Goal: Task Accomplishment & Management: Manage account settings

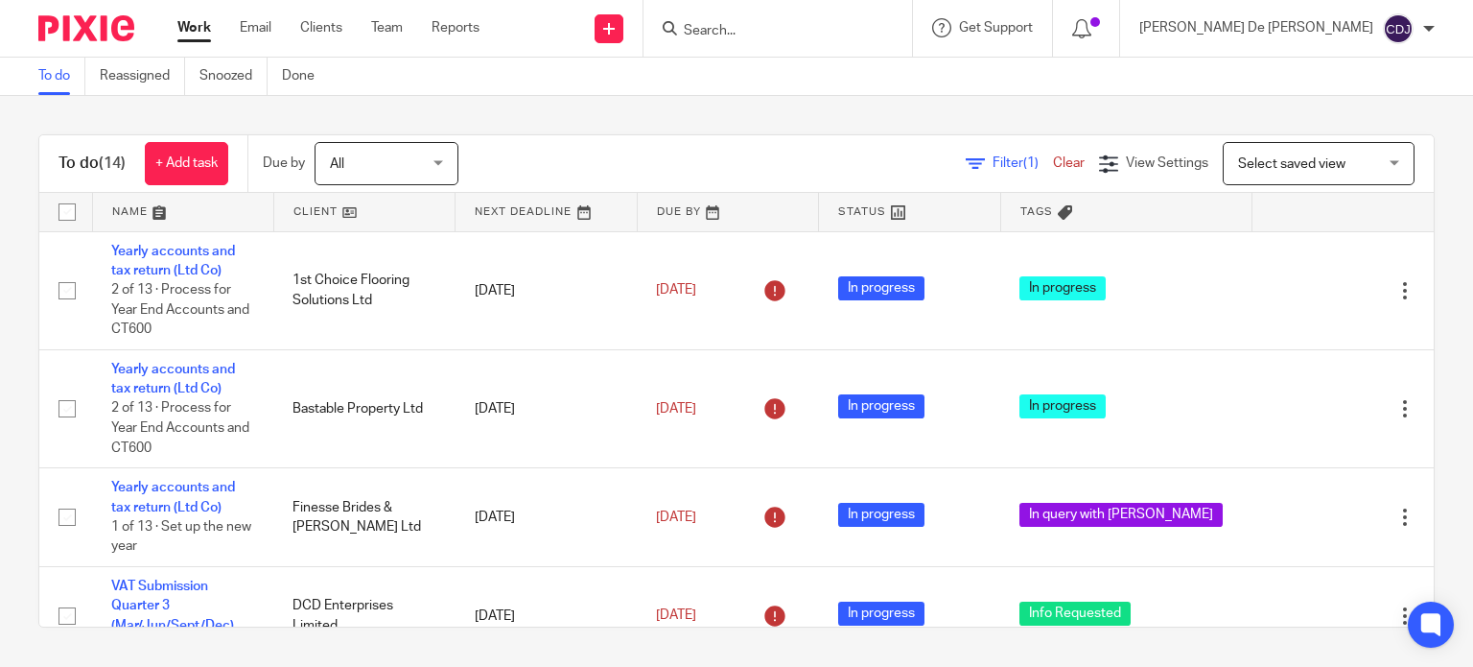
scroll to position [288, 0]
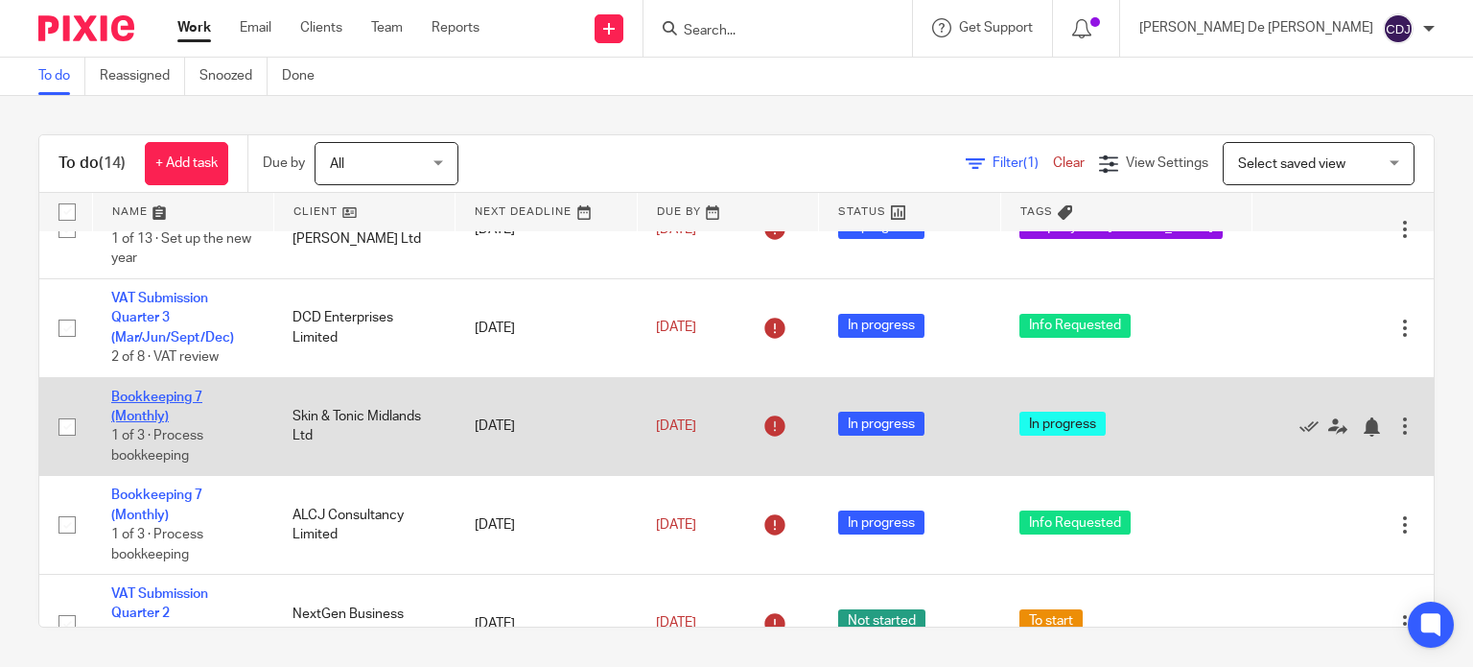
click at [130, 415] on link "Bookkeeping 7 (Monthly)" at bounding box center [156, 406] width 91 height 33
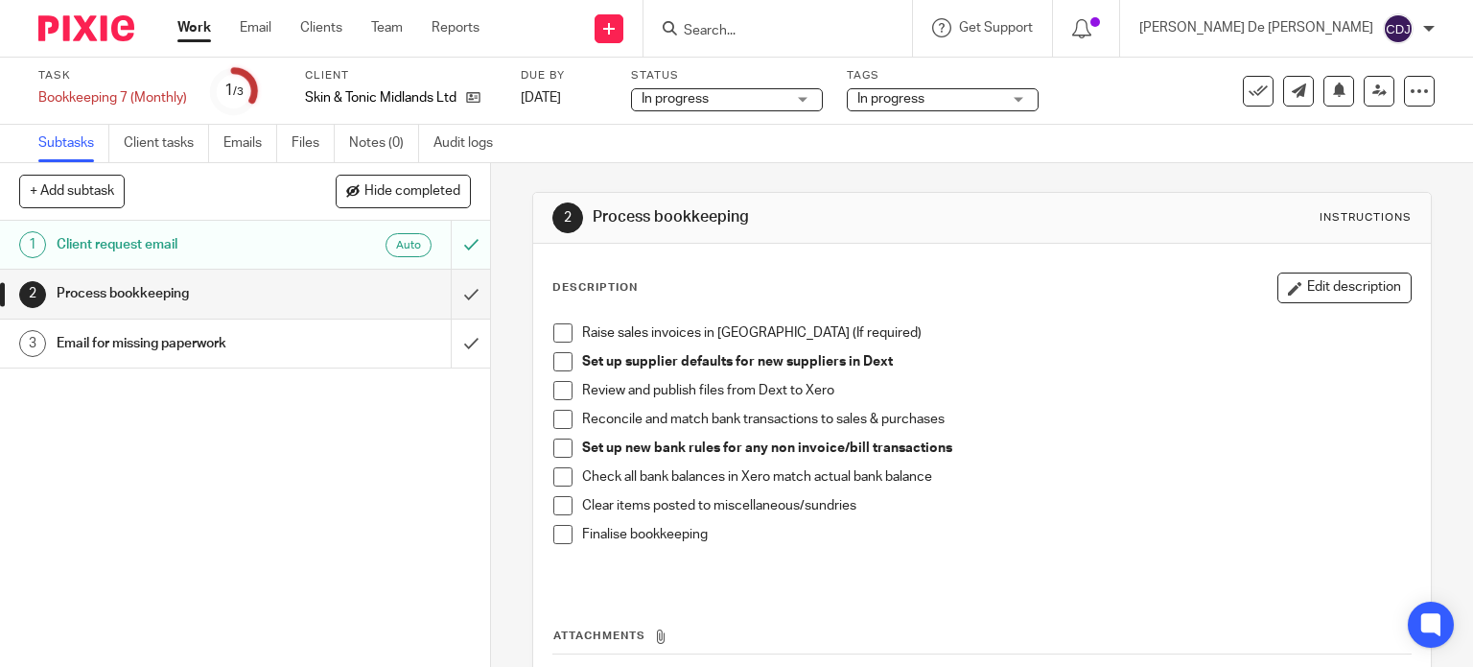
click at [554, 327] on span at bounding box center [563, 332] width 19 height 19
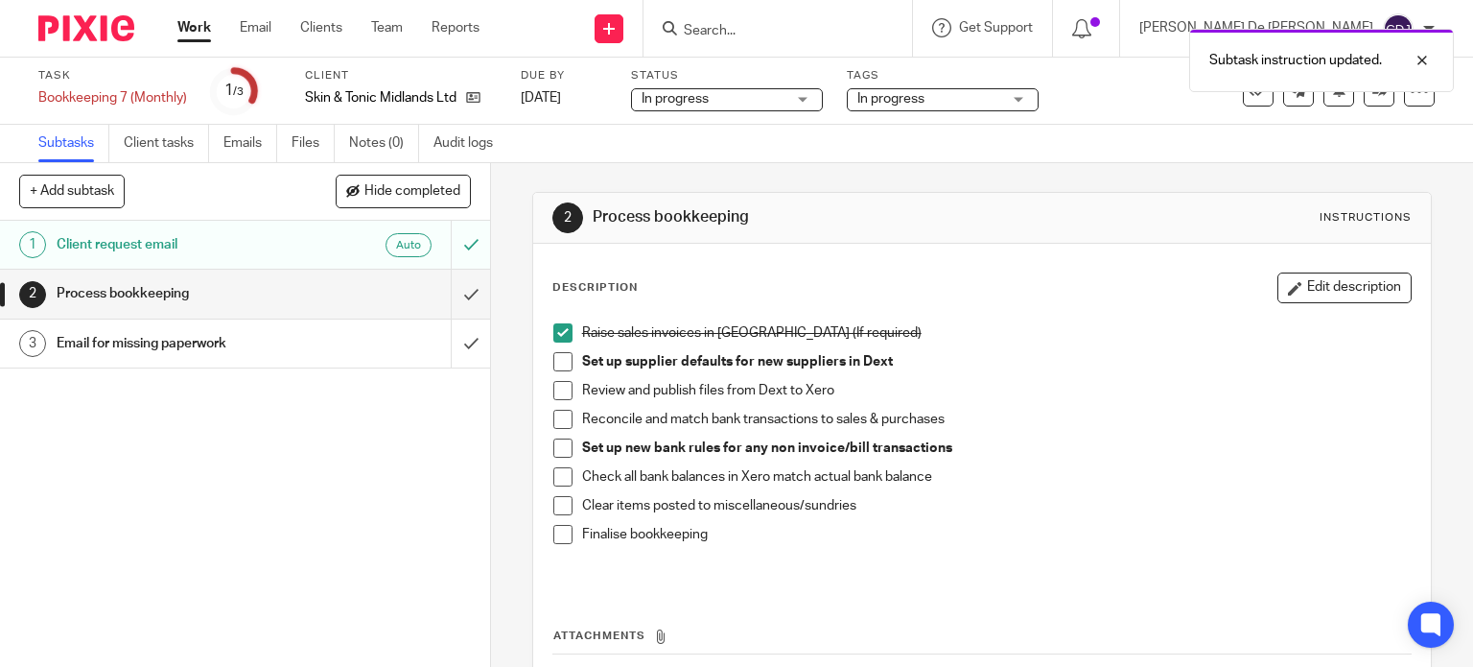
click at [561, 358] on span at bounding box center [563, 361] width 19 height 19
click at [556, 444] on span at bounding box center [563, 447] width 19 height 19
click at [556, 383] on span at bounding box center [563, 390] width 19 height 19
click at [560, 413] on span at bounding box center [563, 419] width 19 height 19
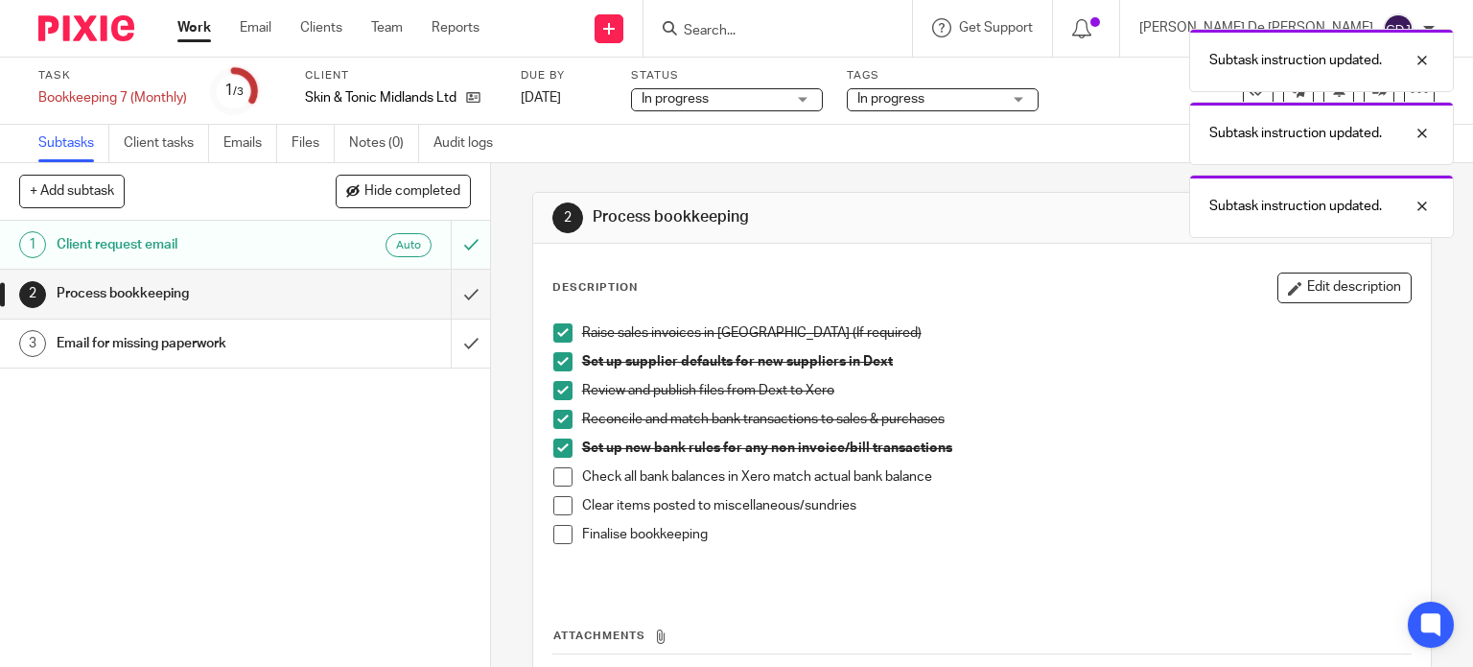
click at [554, 476] on span at bounding box center [563, 476] width 19 height 19
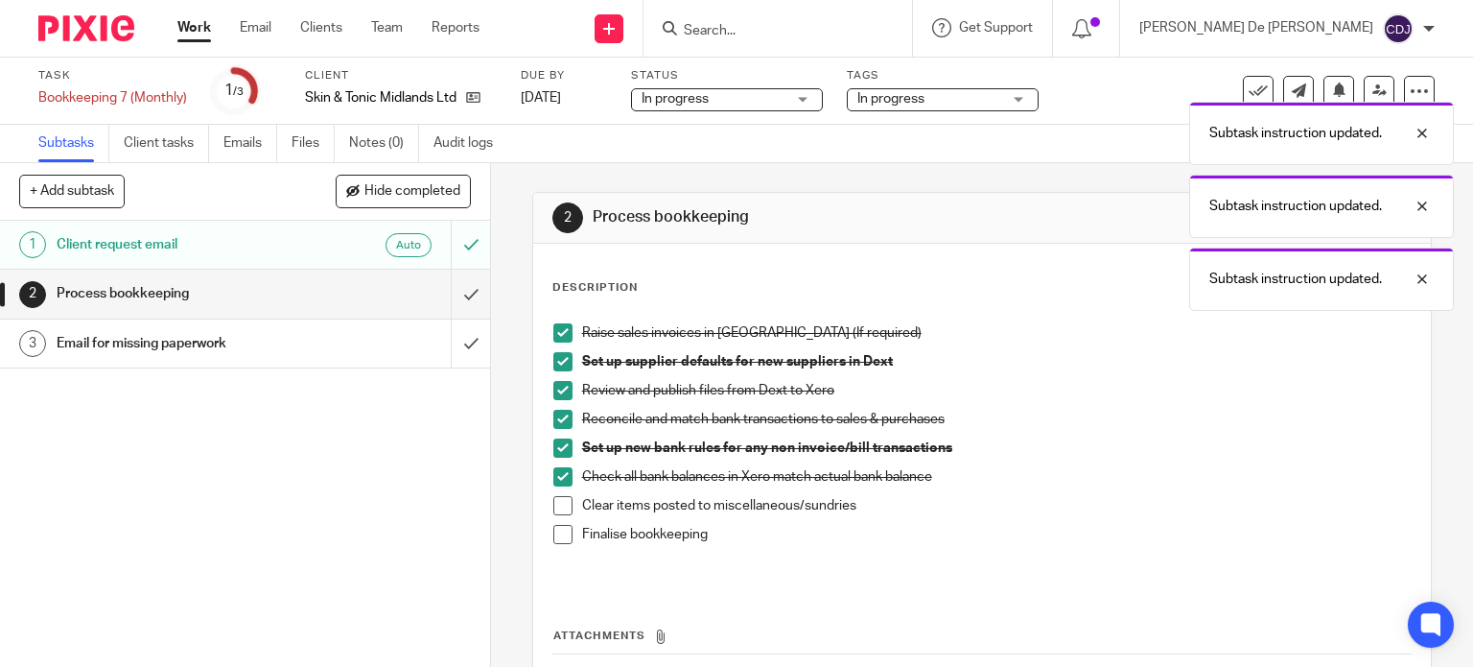
click at [556, 503] on span at bounding box center [563, 505] width 19 height 19
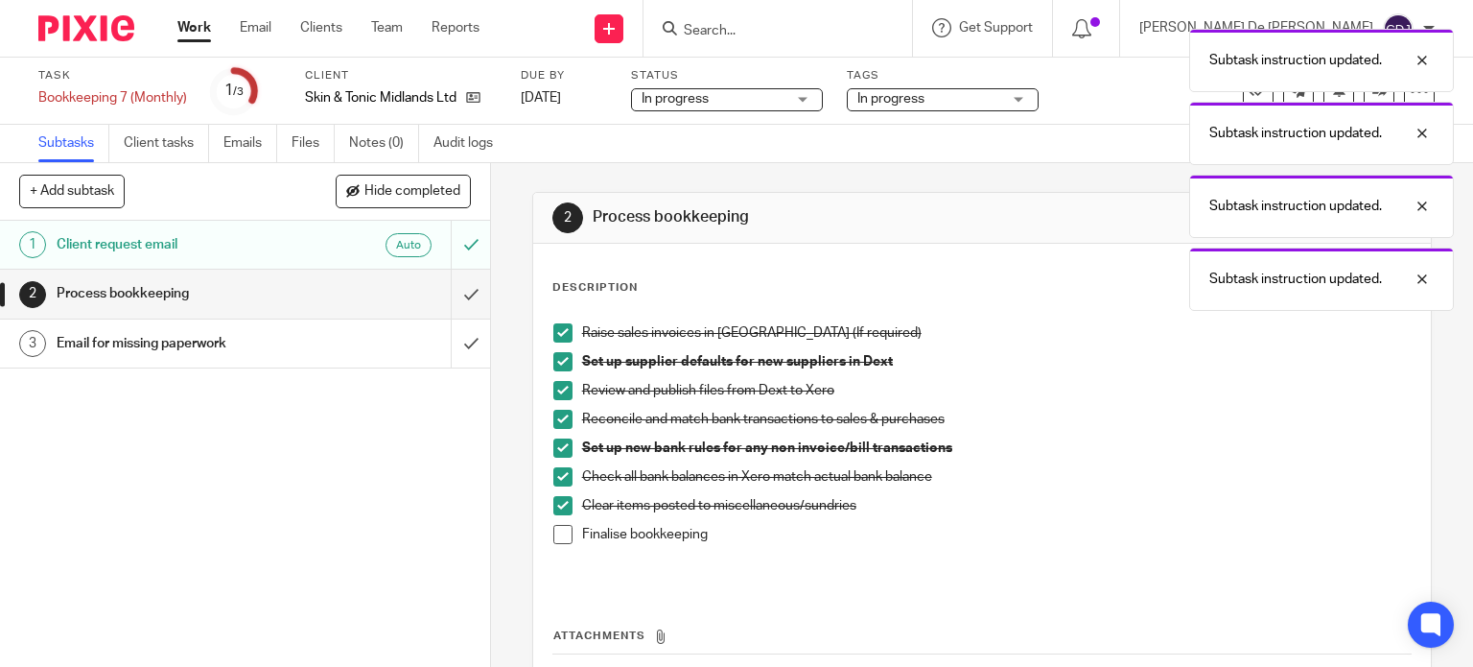
click at [560, 536] on span at bounding box center [563, 534] width 19 height 19
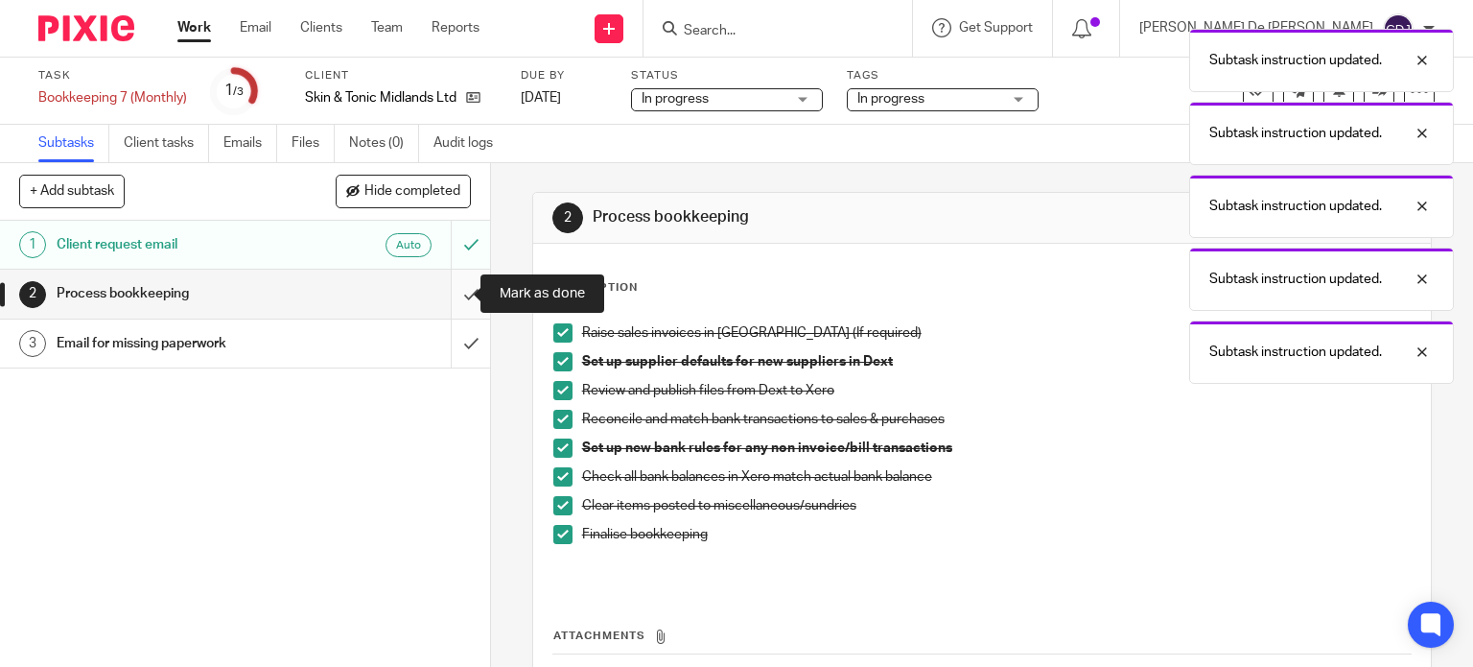
click at [450, 298] on input "submit" at bounding box center [245, 294] width 490 height 48
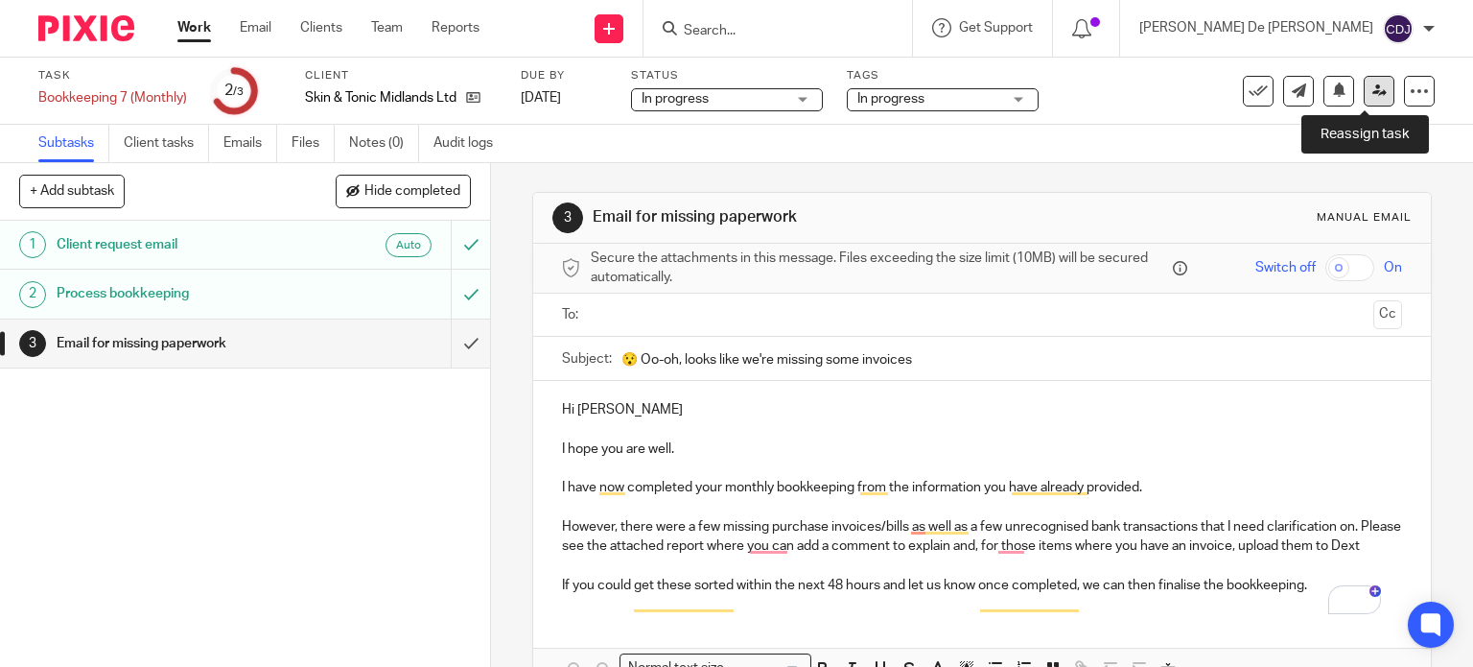
click at [1373, 92] on icon at bounding box center [1380, 90] width 14 height 14
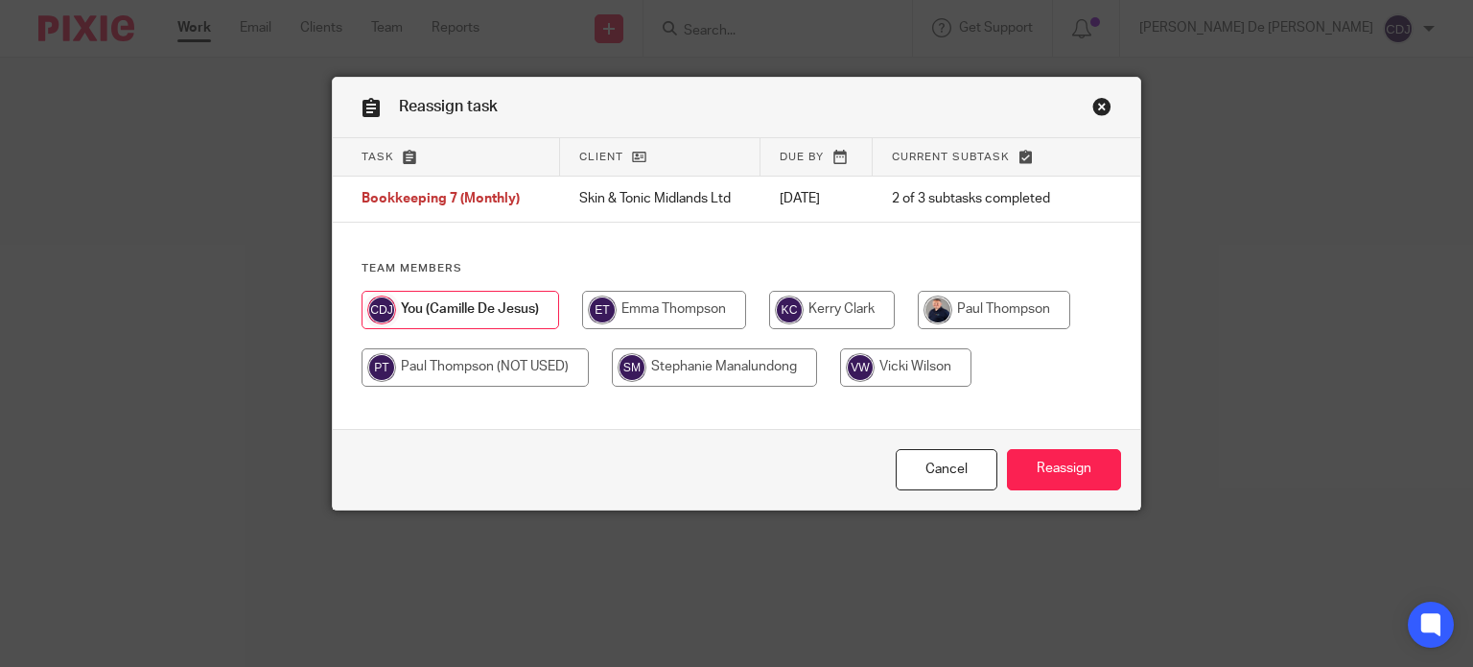
click at [985, 313] on input "radio" at bounding box center [994, 310] width 153 height 38
radio input "true"
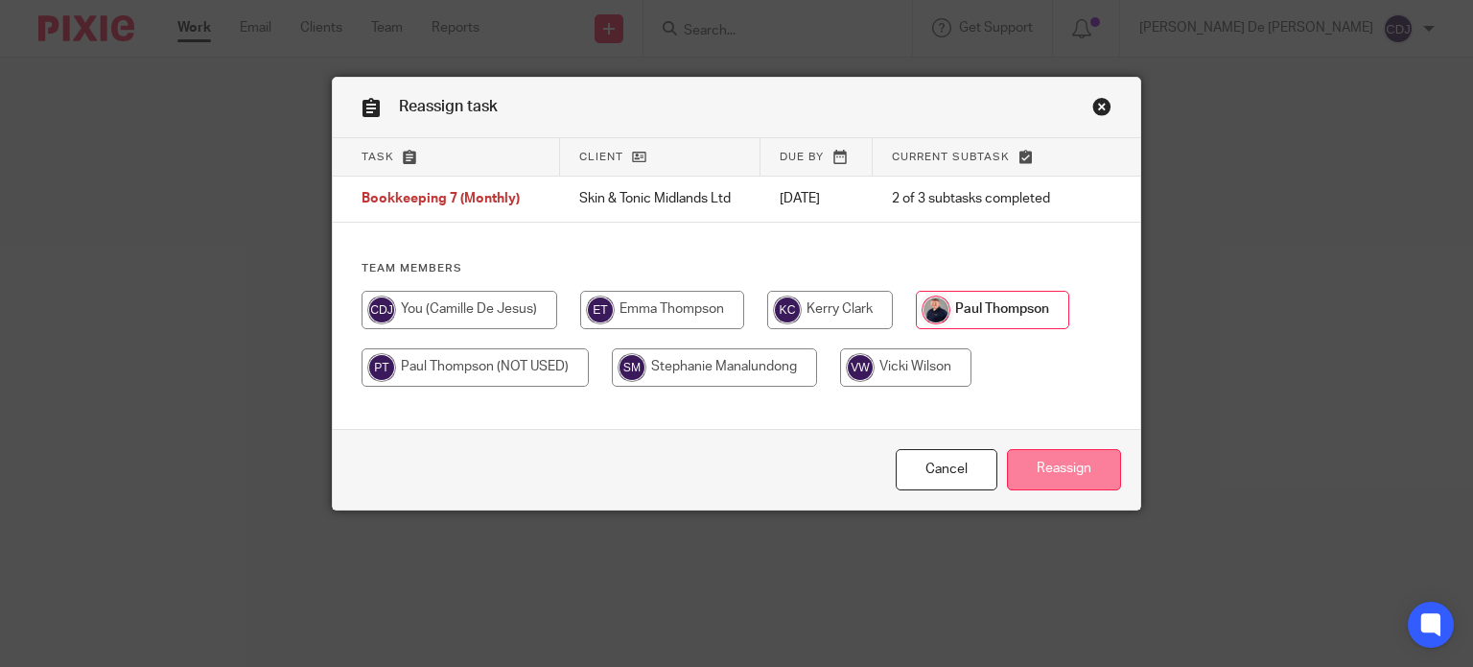
click at [1057, 479] on input "Reassign" at bounding box center [1064, 469] width 114 height 41
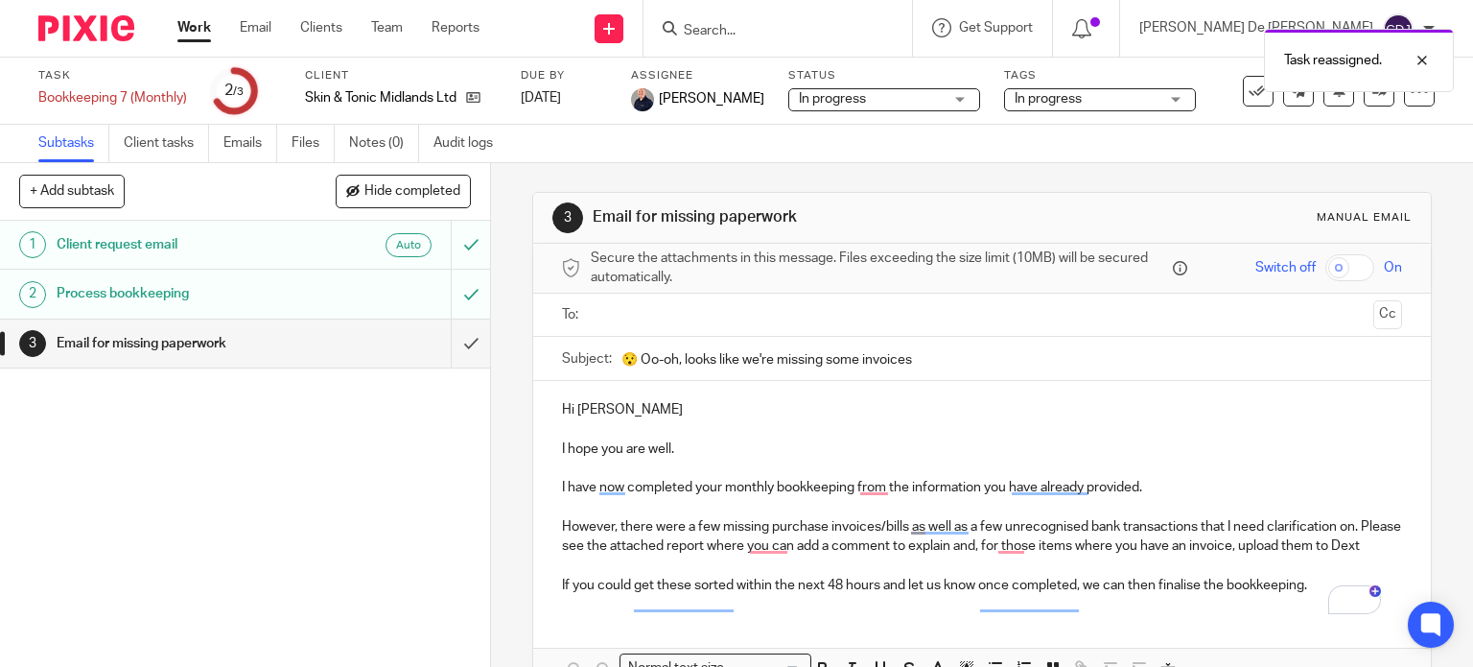
click at [191, 37] on div "Work Email Clients Team Reports Work Email Clients Team Reports Settings" at bounding box center [333, 28] width 350 height 57
click at [189, 27] on link "Work" at bounding box center [194, 27] width 34 height 19
